Goal: Task Accomplishment & Management: Manage account settings

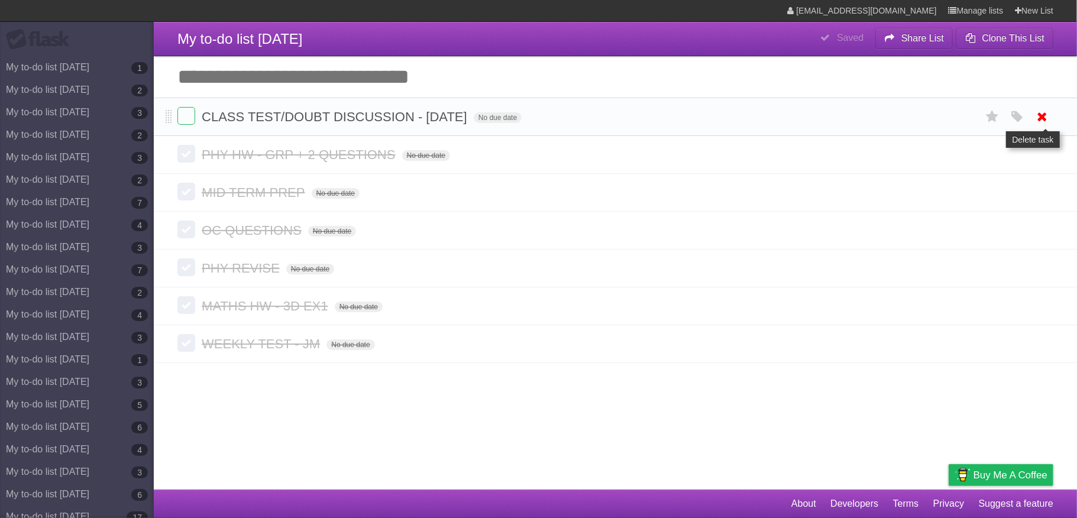
click at [1042, 122] on icon at bounding box center [1043, 117] width 17 height 20
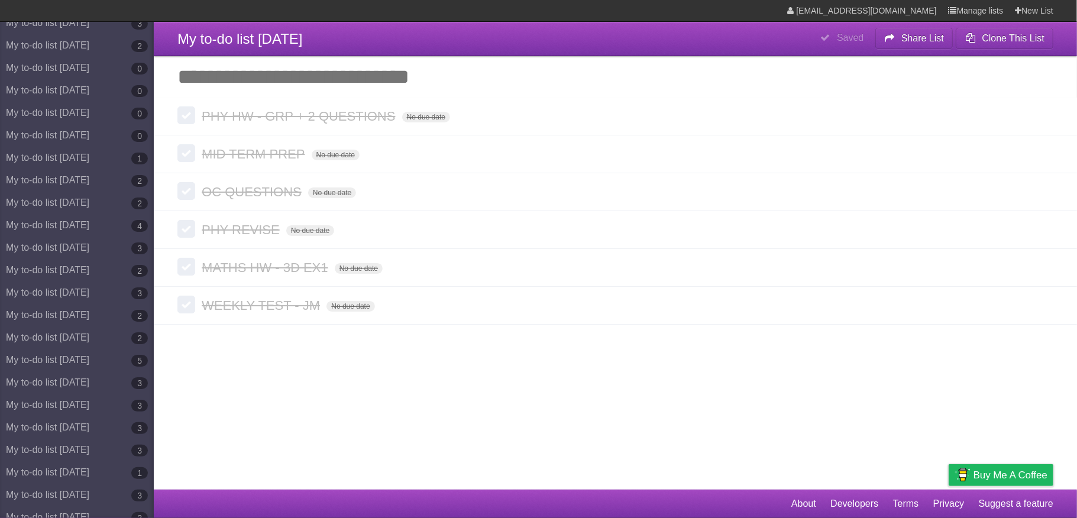
scroll to position [5301, 0]
drag, startPoint x: 103, startPoint y: 367, endPoint x: 493, endPoint y: 298, distance: 395.9
click at [103, 368] on link "My to-do list [DATE] 14" at bounding box center [77, 372] width 154 height 22
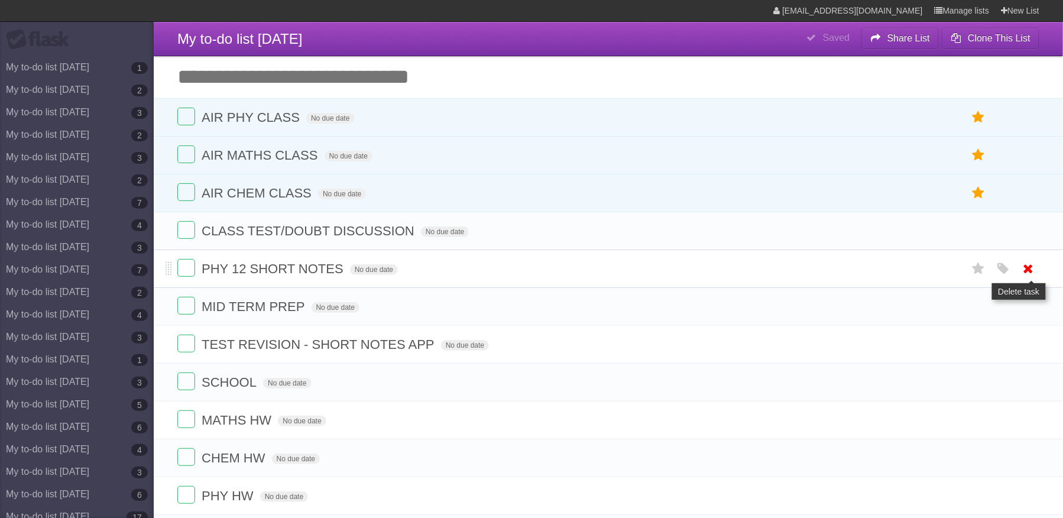
click at [1026, 269] on icon at bounding box center [1029, 269] width 17 height 20
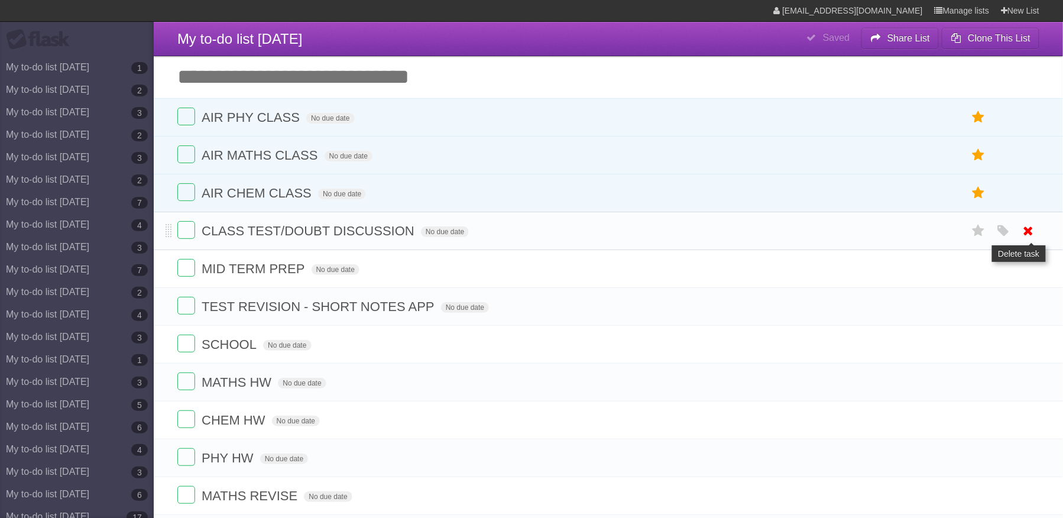
click at [1034, 233] on icon at bounding box center [1029, 231] width 17 height 20
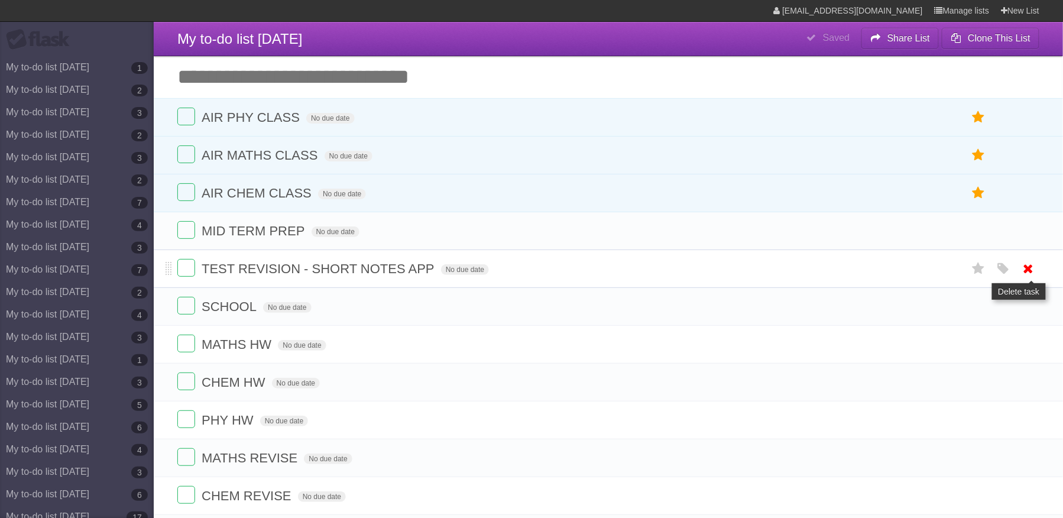
click at [1028, 277] on icon at bounding box center [1029, 269] width 17 height 20
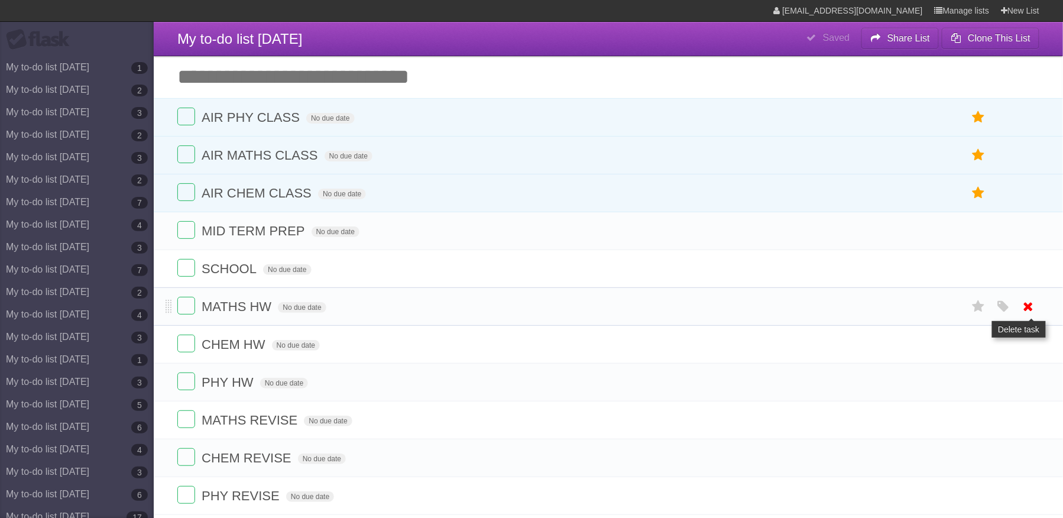
click at [1027, 315] on icon at bounding box center [1029, 307] width 17 height 20
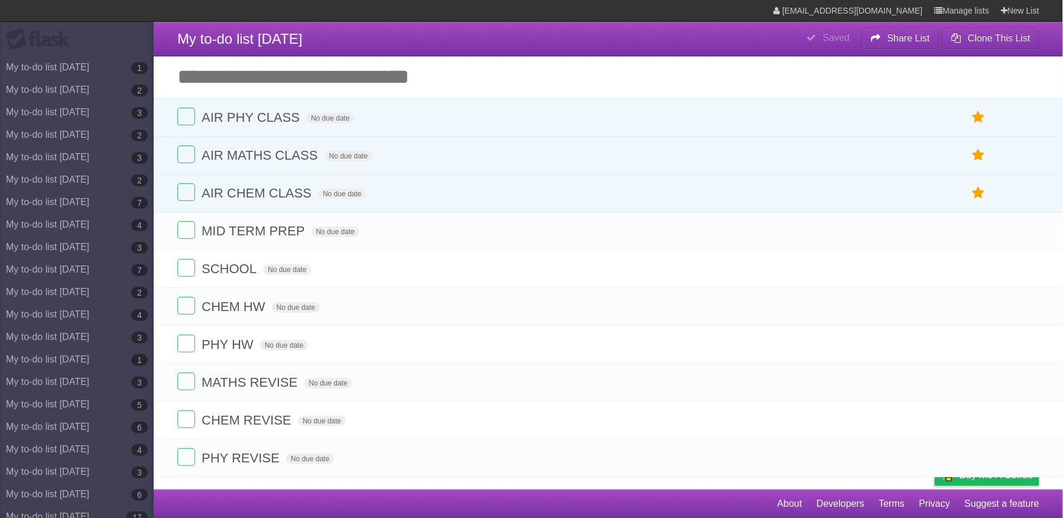
click at [1027, 315] on icon at bounding box center [1029, 307] width 17 height 20
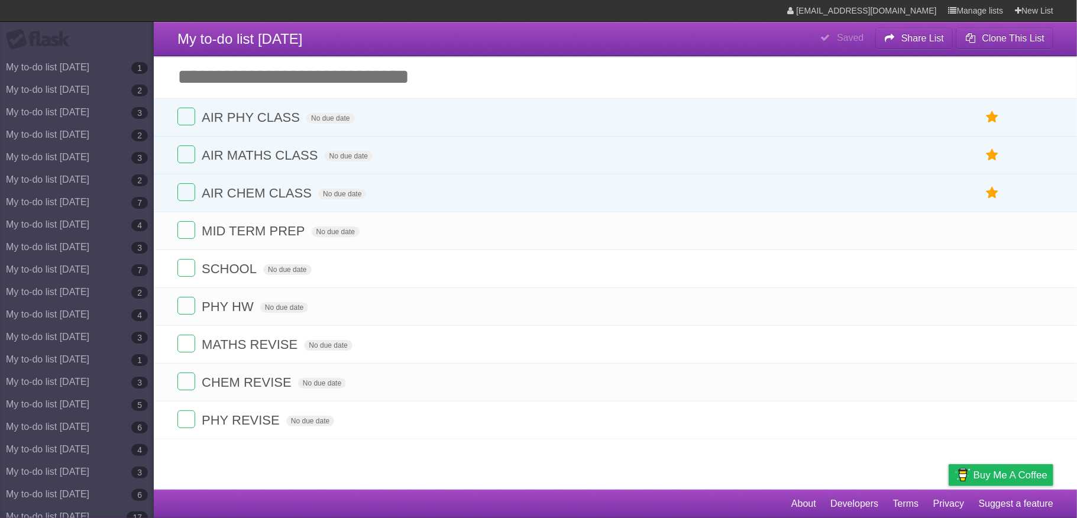
click at [1027, 315] on div "White Red Blue Green Purple Orange" at bounding box center [1017, 307] width 22 height 20
click at [1039, 311] on icon at bounding box center [1043, 307] width 17 height 20
click at [1039, 310] on icon at bounding box center [1043, 307] width 17 height 20
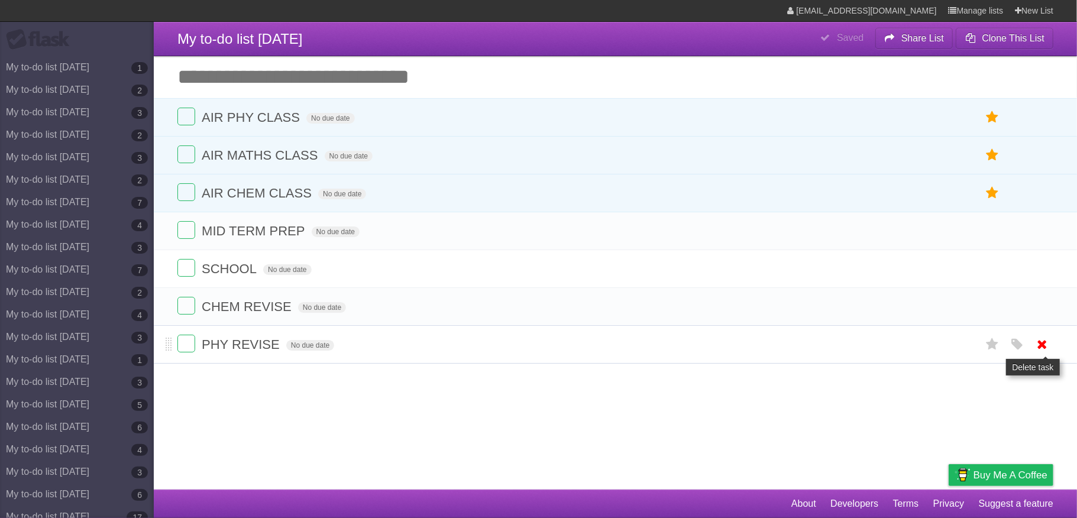
click at [1039, 354] on icon at bounding box center [1043, 345] width 17 height 20
